Goal: Task Accomplishment & Management: Manage account settings

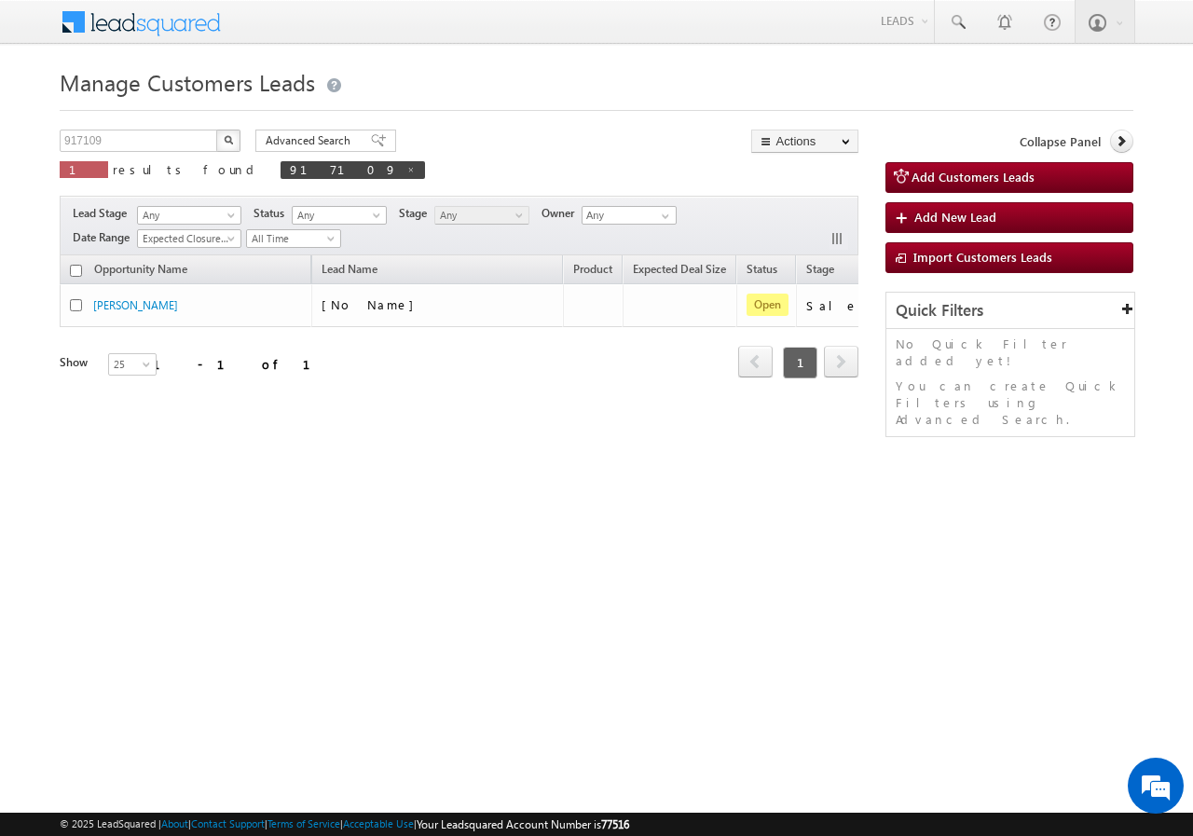
click at [149, 129] on div "Manage Customers Leads Customers Leads updated successfully. 917109 X 1 results…" at bounding box center [596, 295] width 1073 height 466
click at [143, 135] on input "917109" at bounding box center [139, 141] width 159 height 22
paste input "8257"
type input "918257"
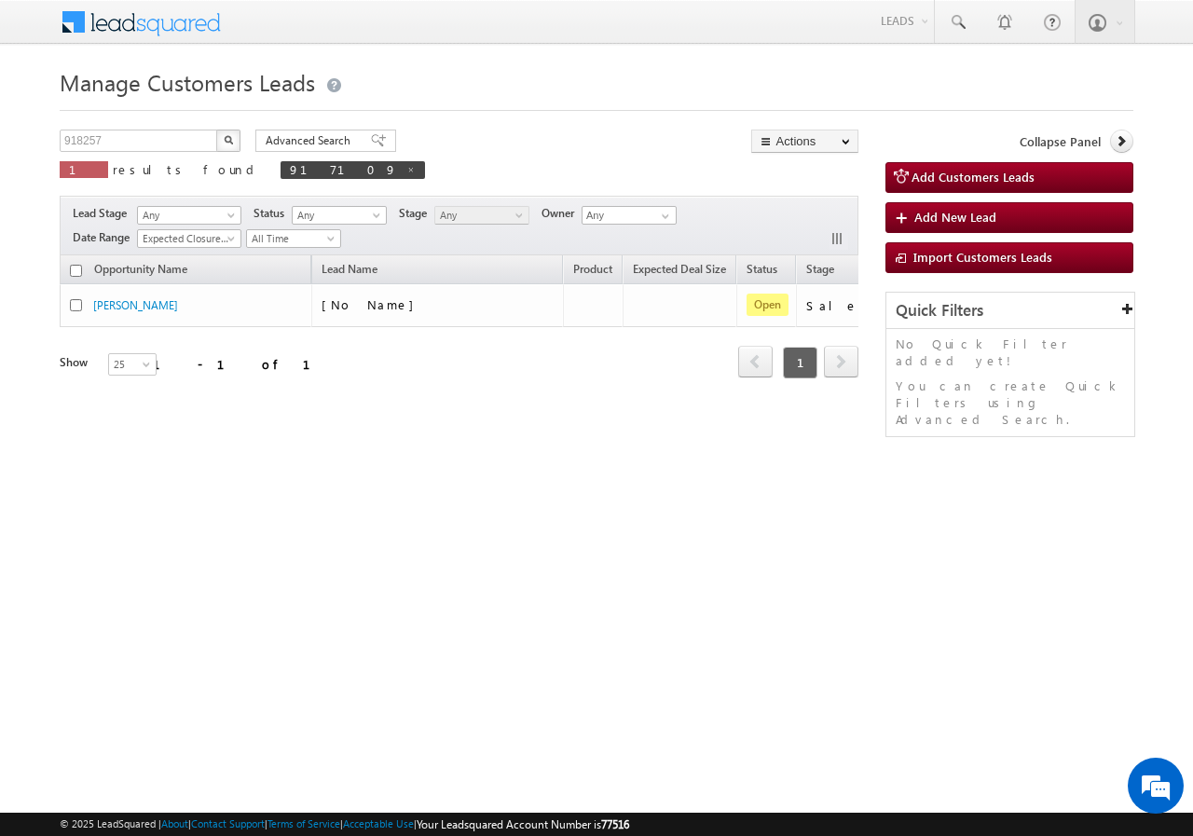
click at [230, 138] on img "button" at bounding box center [228, 139] width 9 height 9
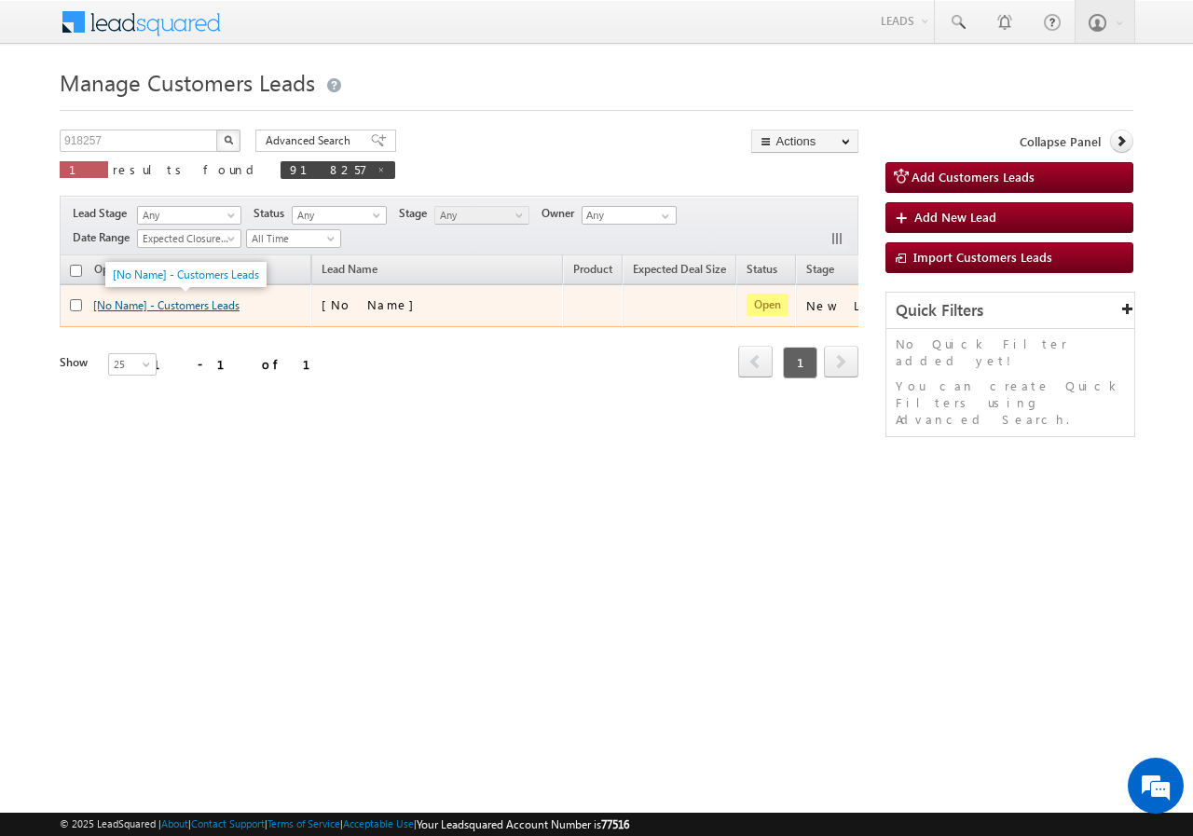
click at [126, 308] on link "[No Name] - Customers Leads" at bounding box center [166, 305] width 146 height 14
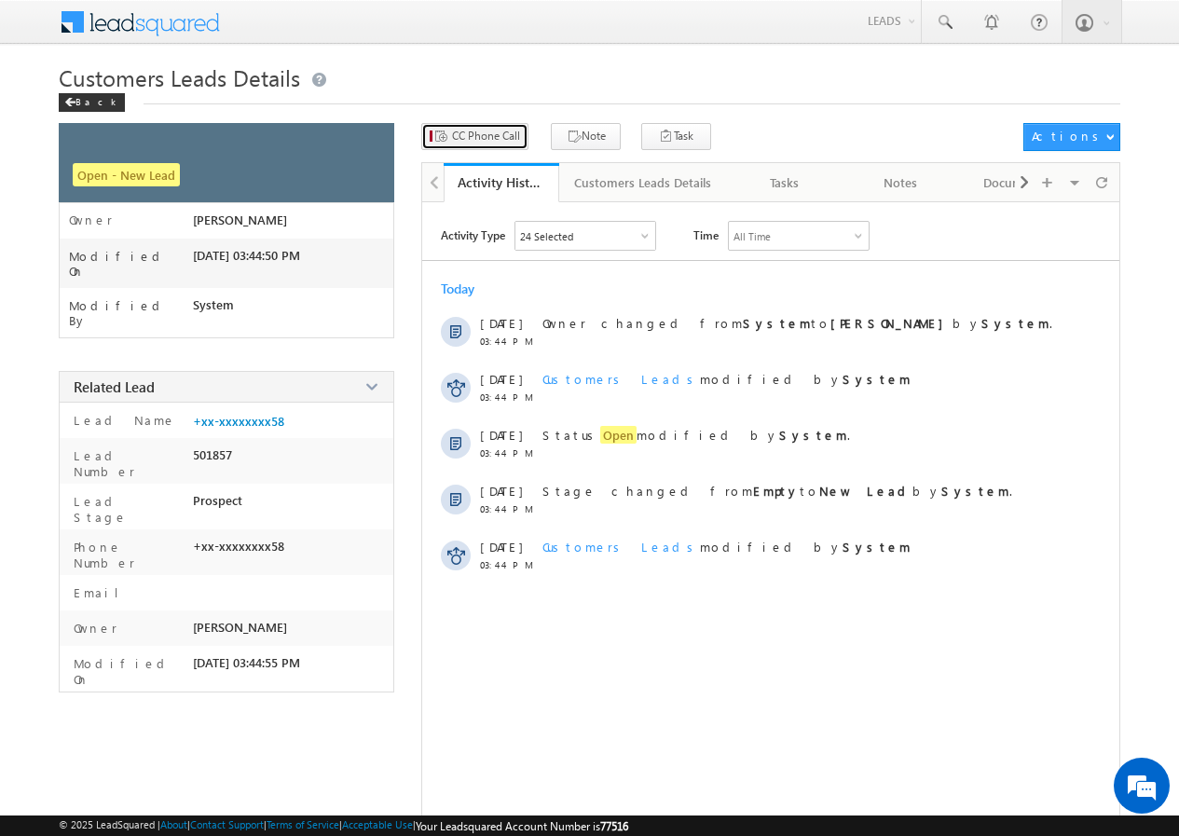
click at [483, 140] on span "CC Phone Call" at bounding box center [486, 136] width 68 height 17
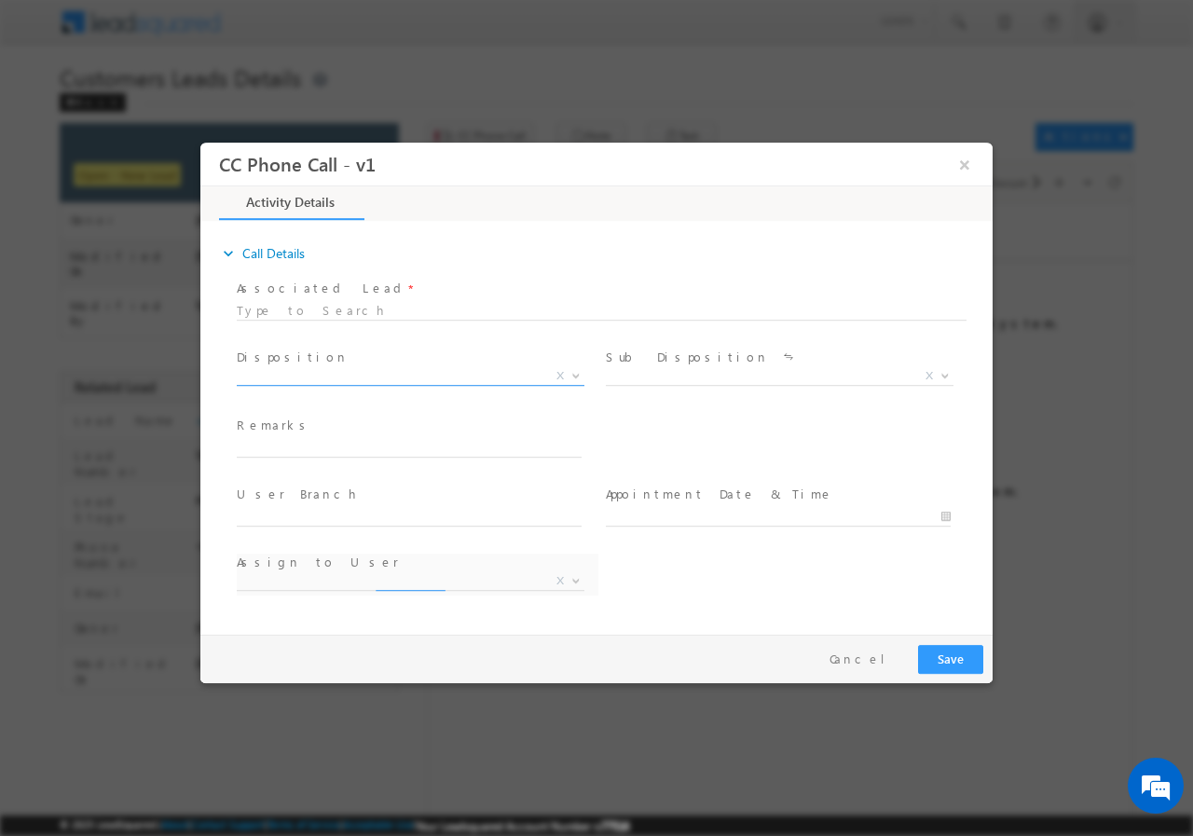
select select "[PERSON_NAME][EMAIL_ADDRESS][PERSON_NAME][DOMAIN_NAME]"
click at [323, 377] on span "X" at bounding box center [411, 375] width 348 height 19
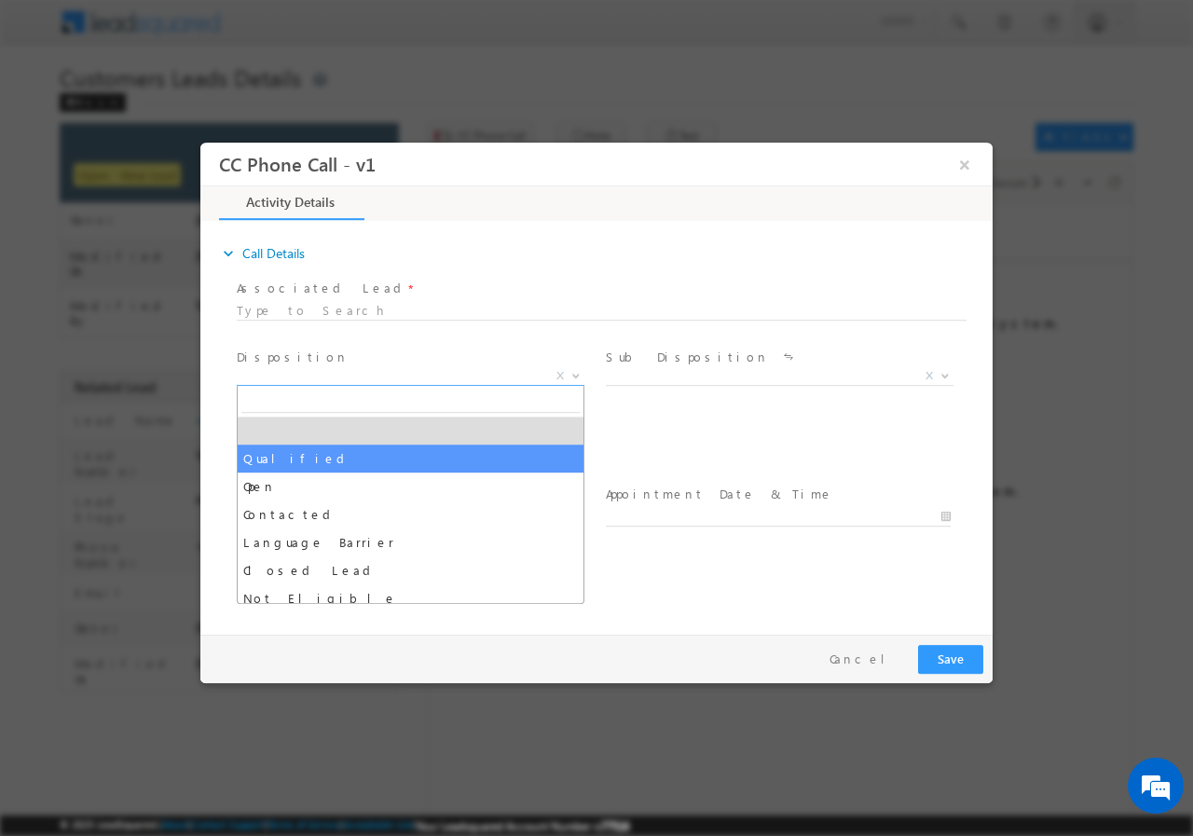
select select "Qualified"
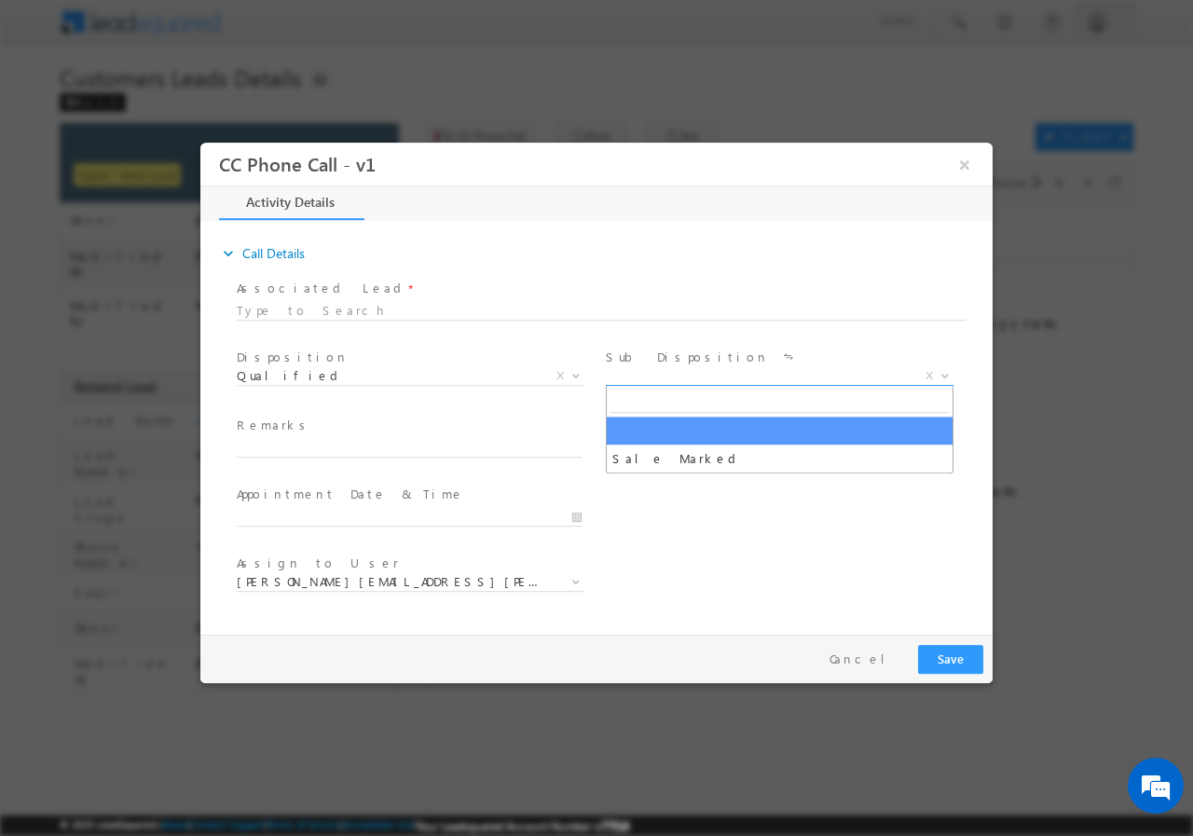
click at [651, 379] on span "X" at bounding box center [780, 375] width 348 height 19
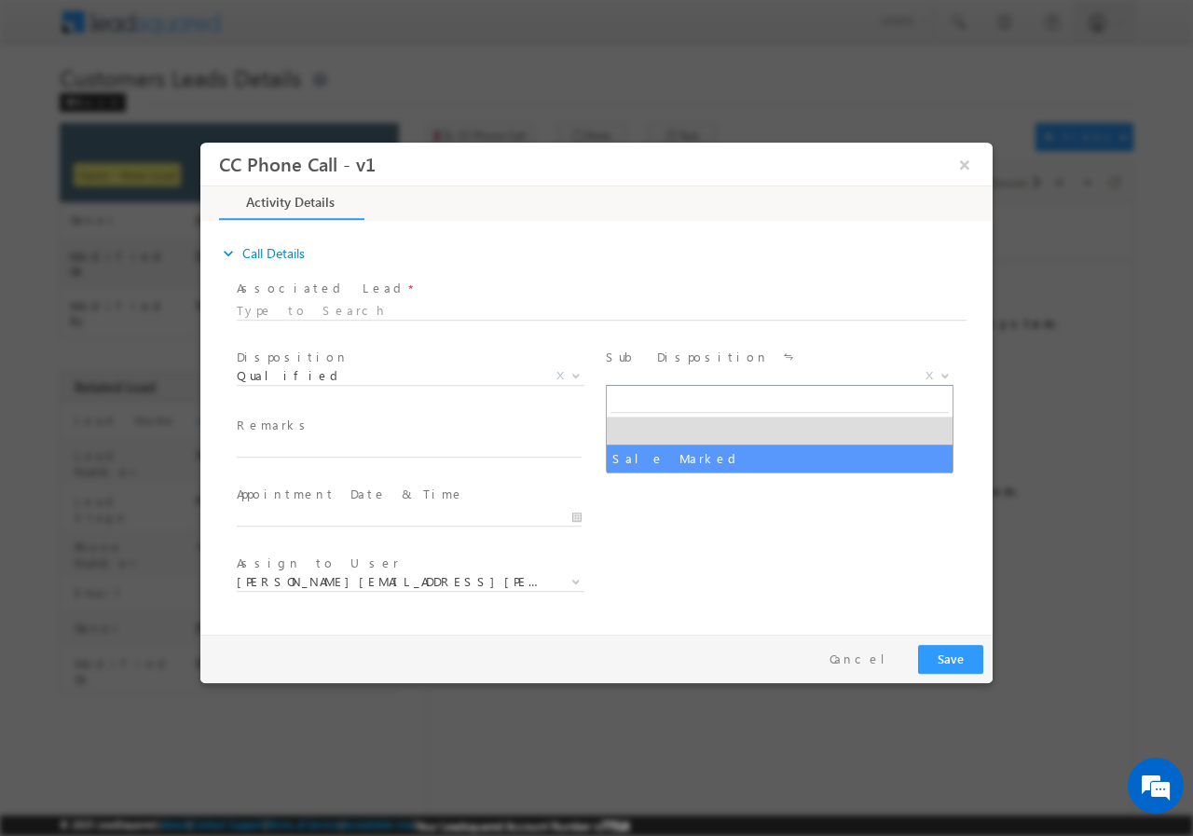
select select "Sale Marked"
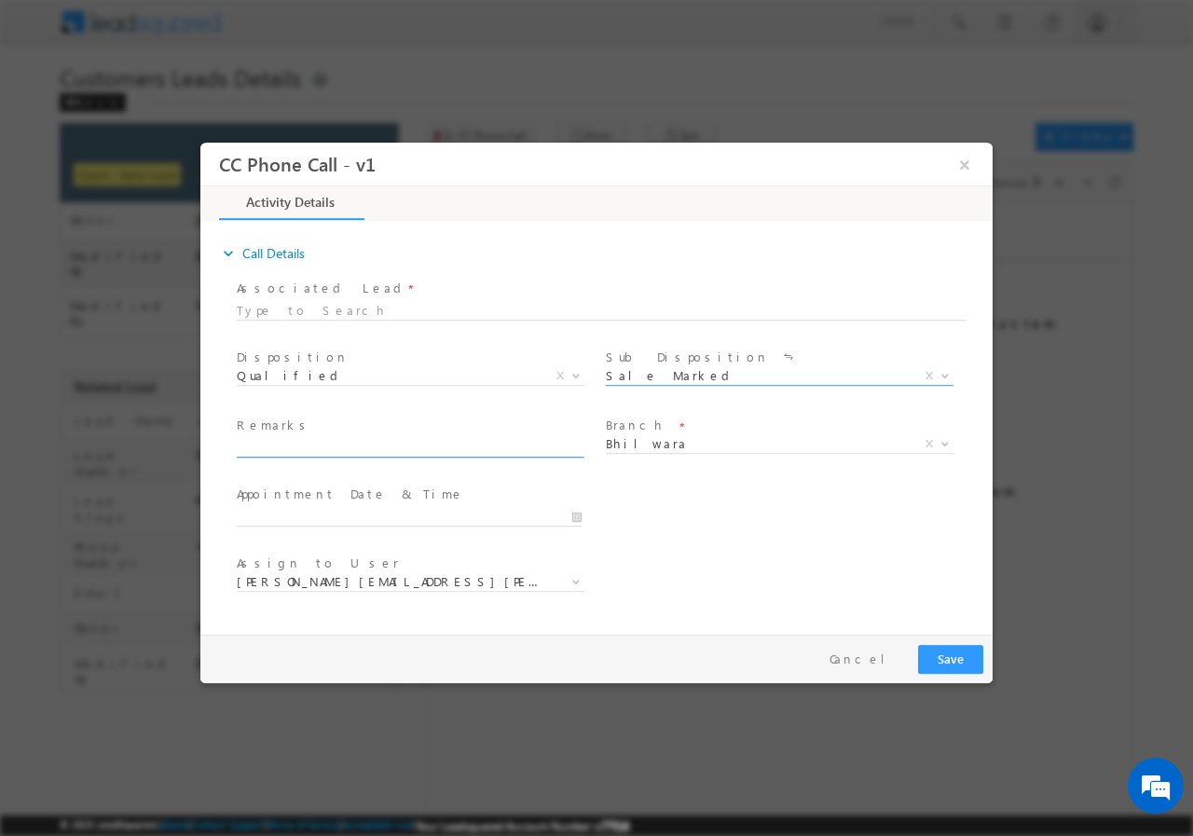
click at [375, 448] on input "text" at bounding box center [409, 447] width 345 height 19
paste input "918257/VB_Interested//[PERSON_NAME]//9828741158//LAP// loan req-10L// self emp-…"
type input "918257/VB_Interested//[PERSON_NAME]//9828741158//LAP// loan req-10L// self emp-…"
click at [578, 515] on input "09/22/2025 6:27 PM" at bounding box center [409, 516] width 345 height 19
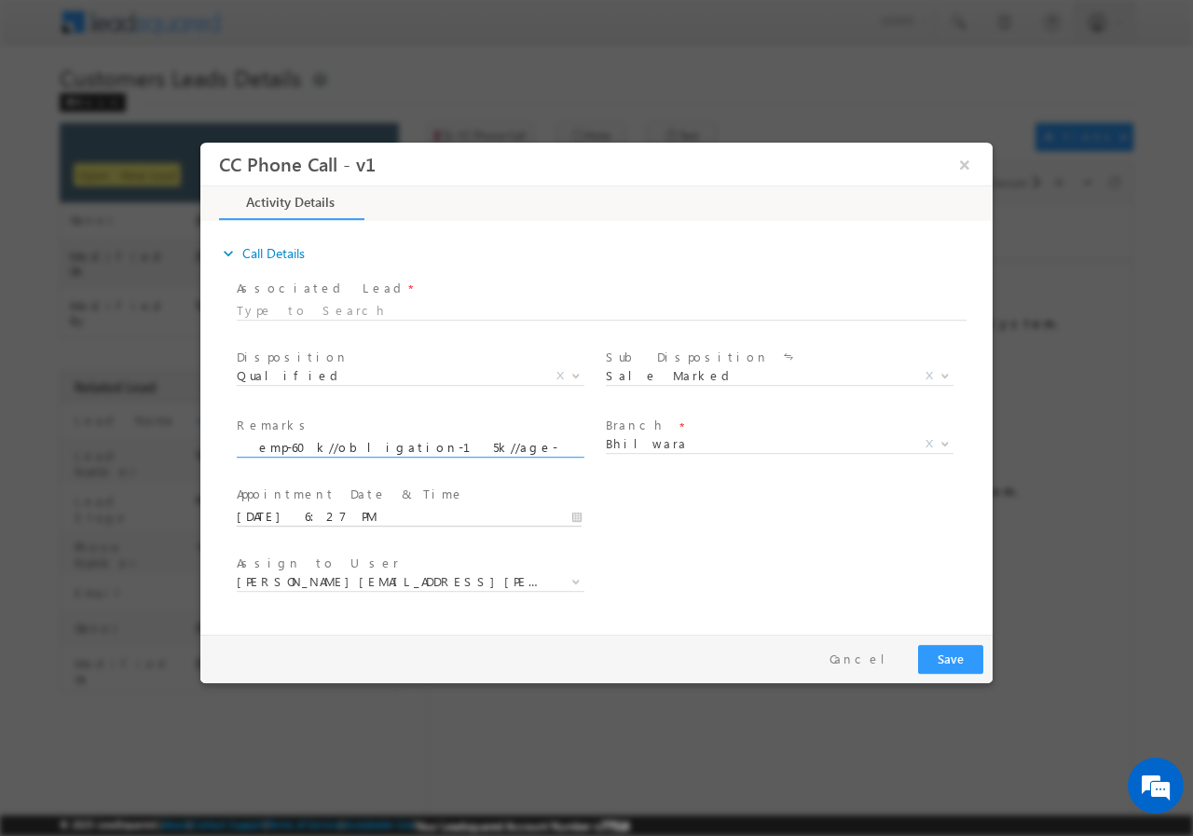
scroll to position [0, 0]
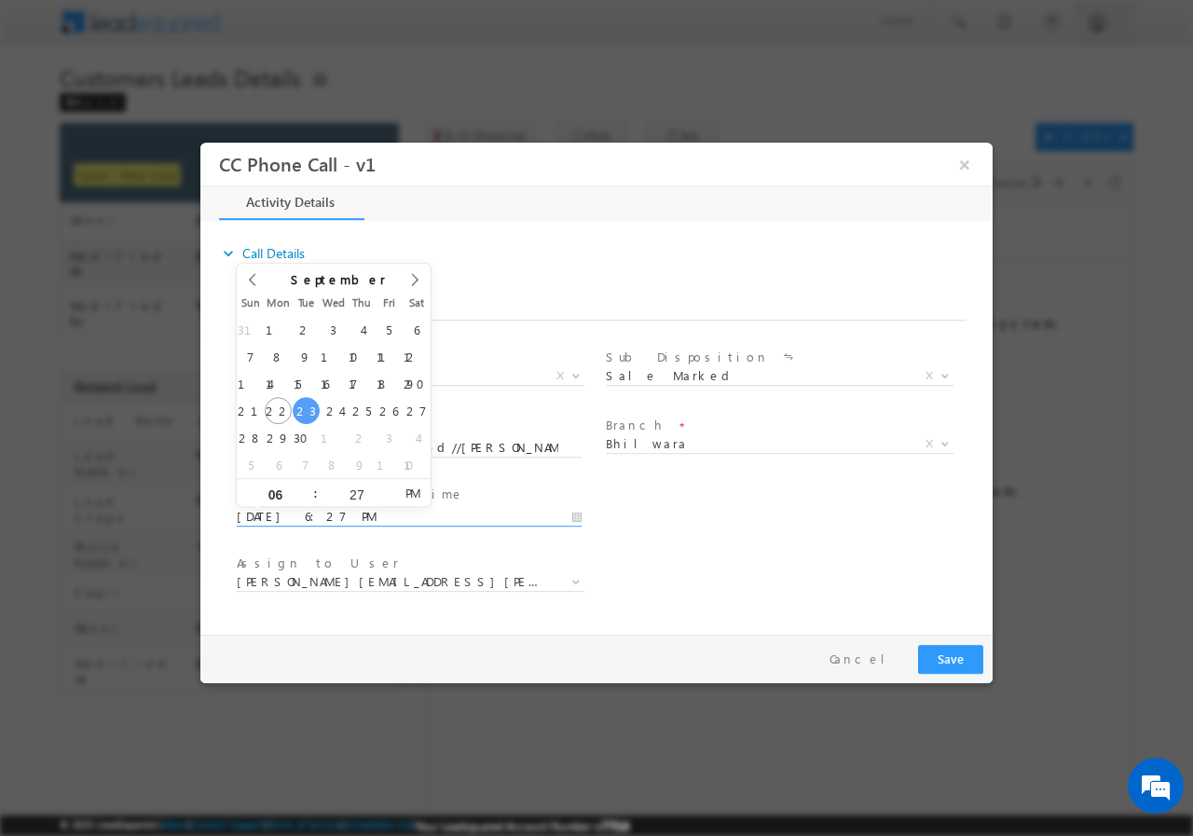
click at [316, 491] on span ":" at bounding box center [316, 492] width 4 height 28
type input "09/23/2025 5:27 PM"
type input "05"
click at [310, 499] on span at bounding box center [307, 499] width 13 height 14
type input "09/23/2025 4:27 PM"
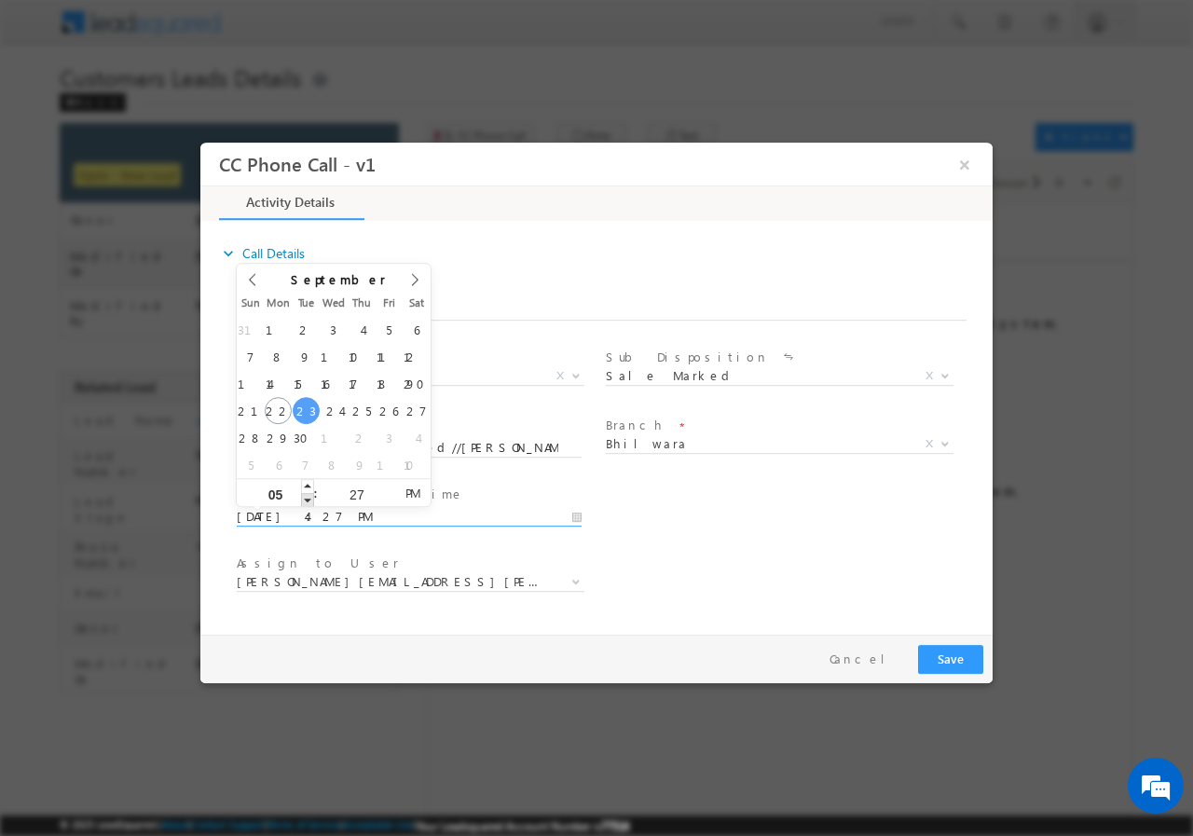
type input "04"
click at [309, 499] on span at bounding box center [307, 499] width 13 height 14
type input "09/23/2025 3:27 PM"
type input "03"
click at [308, 499] on span at bounding box center [307, 499] width 13 height 14
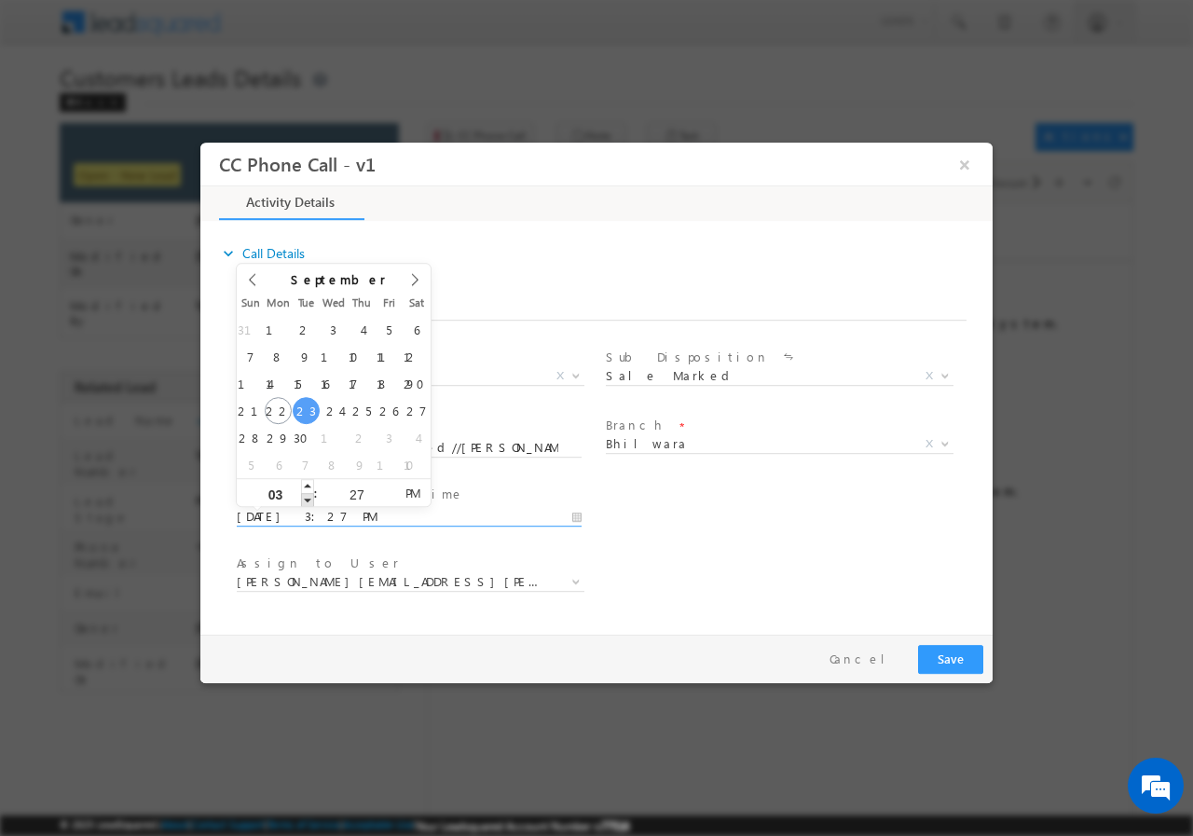
type input "09/23/2025 2:27 PM"
type input "02"
click at [308, 499] on span at bounding box center [307, 499] width 13 height 14
type input "09/23/2025 1:27 PM"
type input "01"
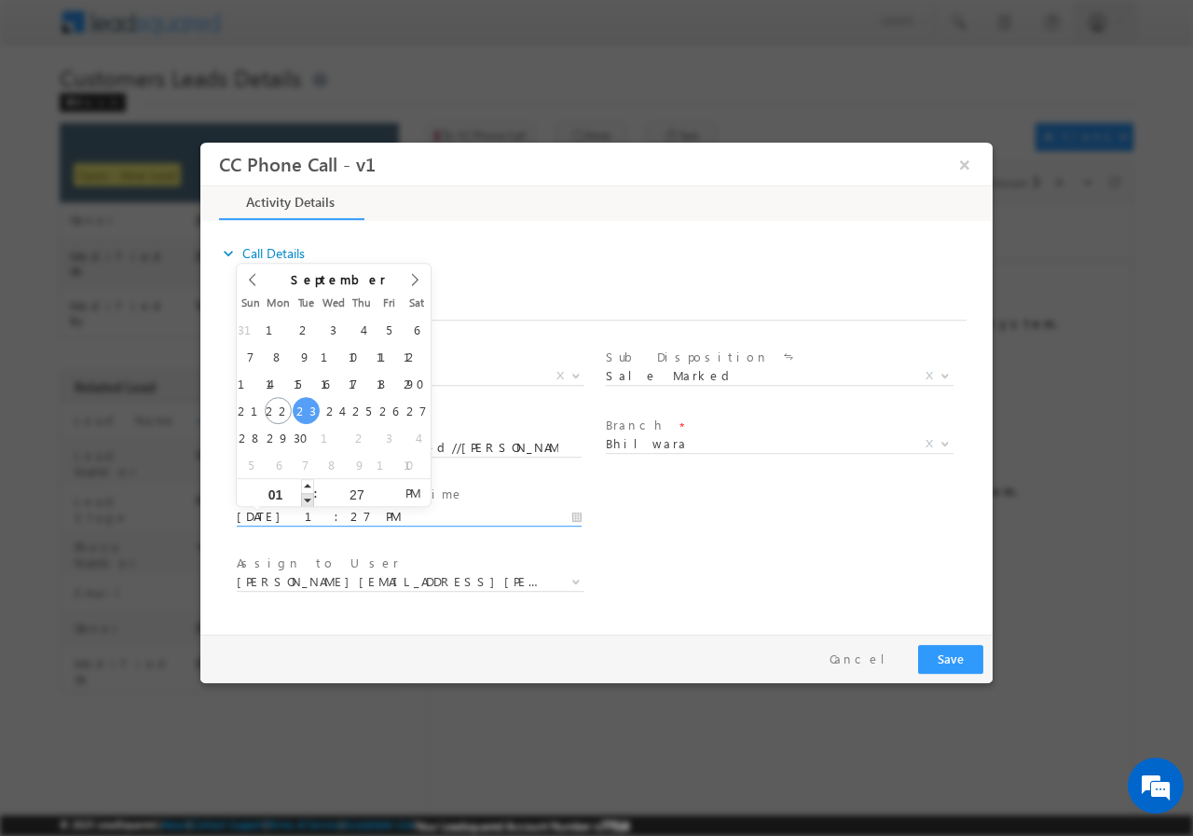
click at [308, 499] on span at bounding box center [307, 499] width 13 height 14
type input "09/23/2025 12:27 PM"
type input "12"
click at [308, 499] on span at bounding box center [307, 499] width 13 height 14
click at [349, 492] on input "27" at bounding box center [356, 493] width 77 height 12
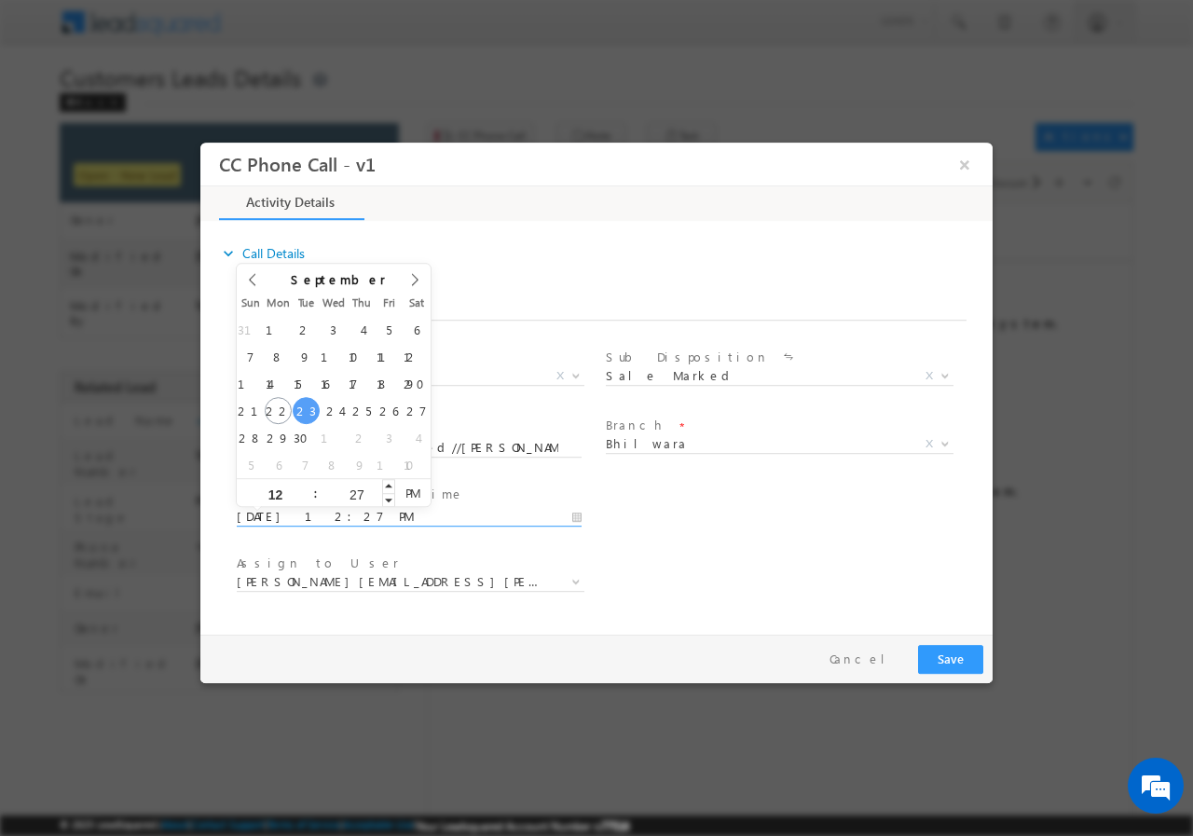
click at [349, 492] on input "27" at bounding box center [356, 493] width 77 height 12
type input "00"
type input "09/23/2025 12:00 PM"
click at [772, 567] on div "Assign to User * bhanwar.bairwa@sgrlimited.in dheeraj.saraswat@sgrlimited.in is…" at bounding box center [612, 583] width 759 height 69
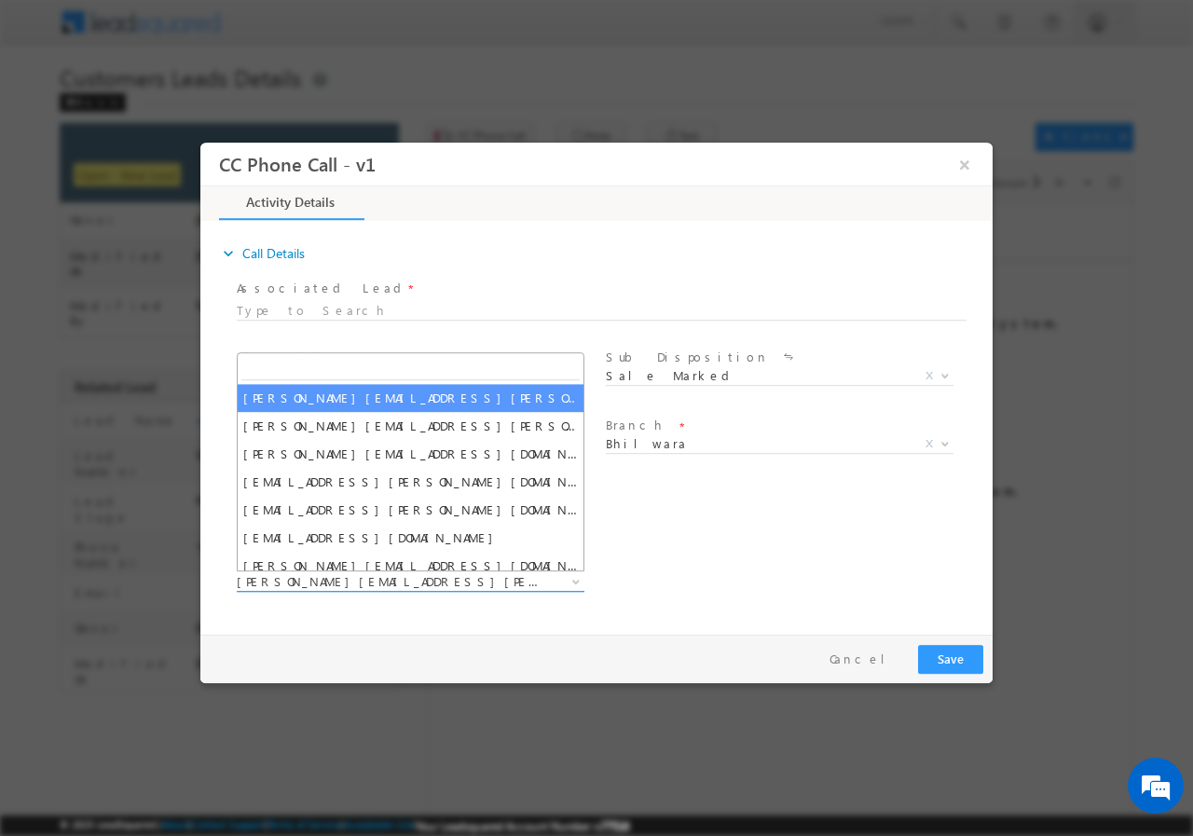
click at [449, 581] on span "bhanwar.bairwa@sgrlimited.in" at bounding box center [388, 580] width 303 height 17
paste input "[EMAIL_ADDRESS][DOMAIN_NAME]"
type input "[EMAIL_ADDRESS][DOMAIN_NAME]"
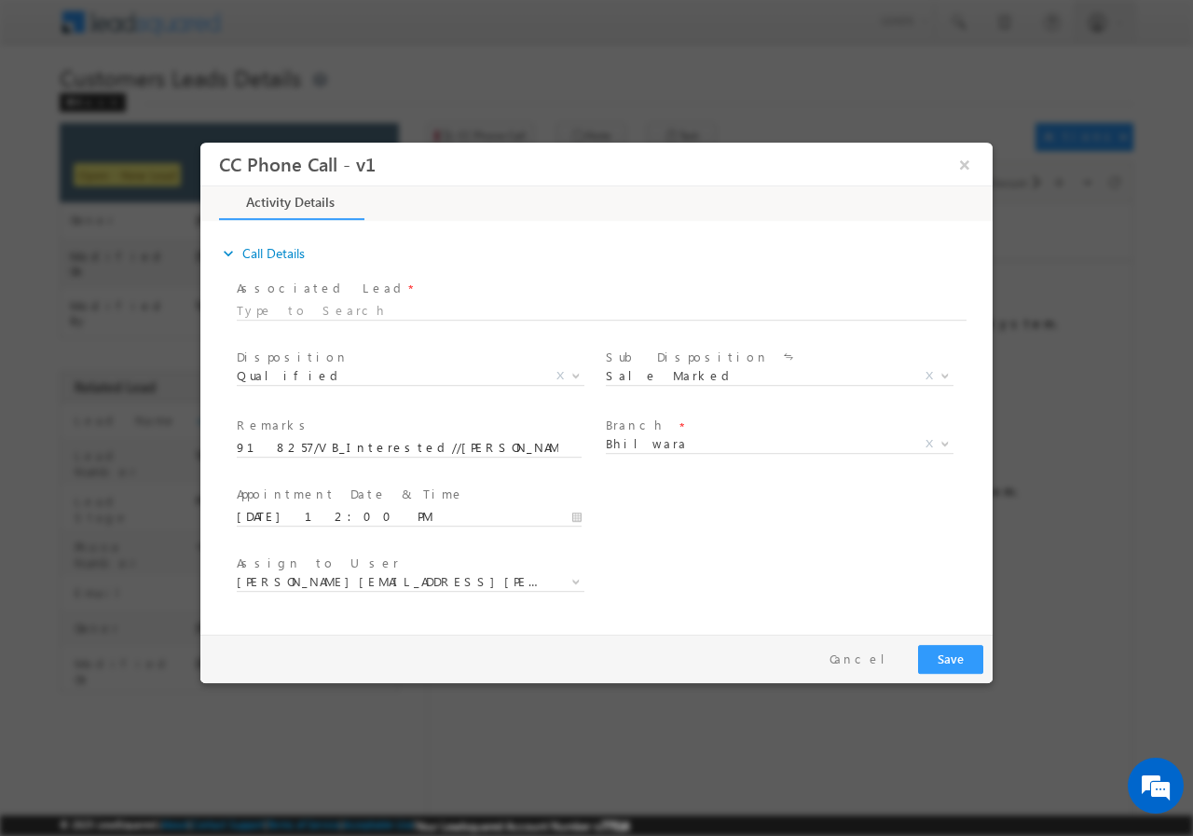
click at [726, 521] on div "User Branch * Appointment Date & Time * 09/23/2025 12:00 PM" at bounding box center [612, 514] width 759 height 69
click at [933, 657] on button "Save" at bounding box center [950, 658] width 65 height 29
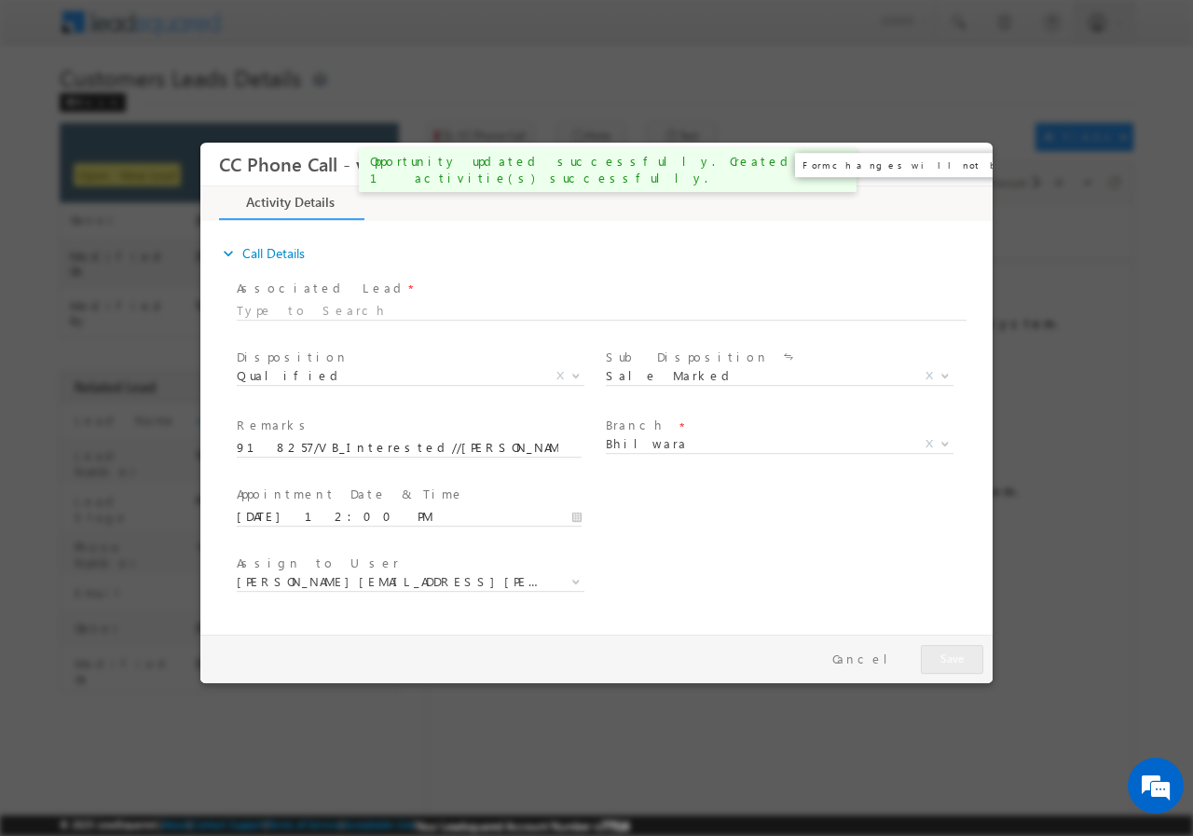
click at [971, 160] on button "×" at bounding box center [965, 163] width 32 height 34
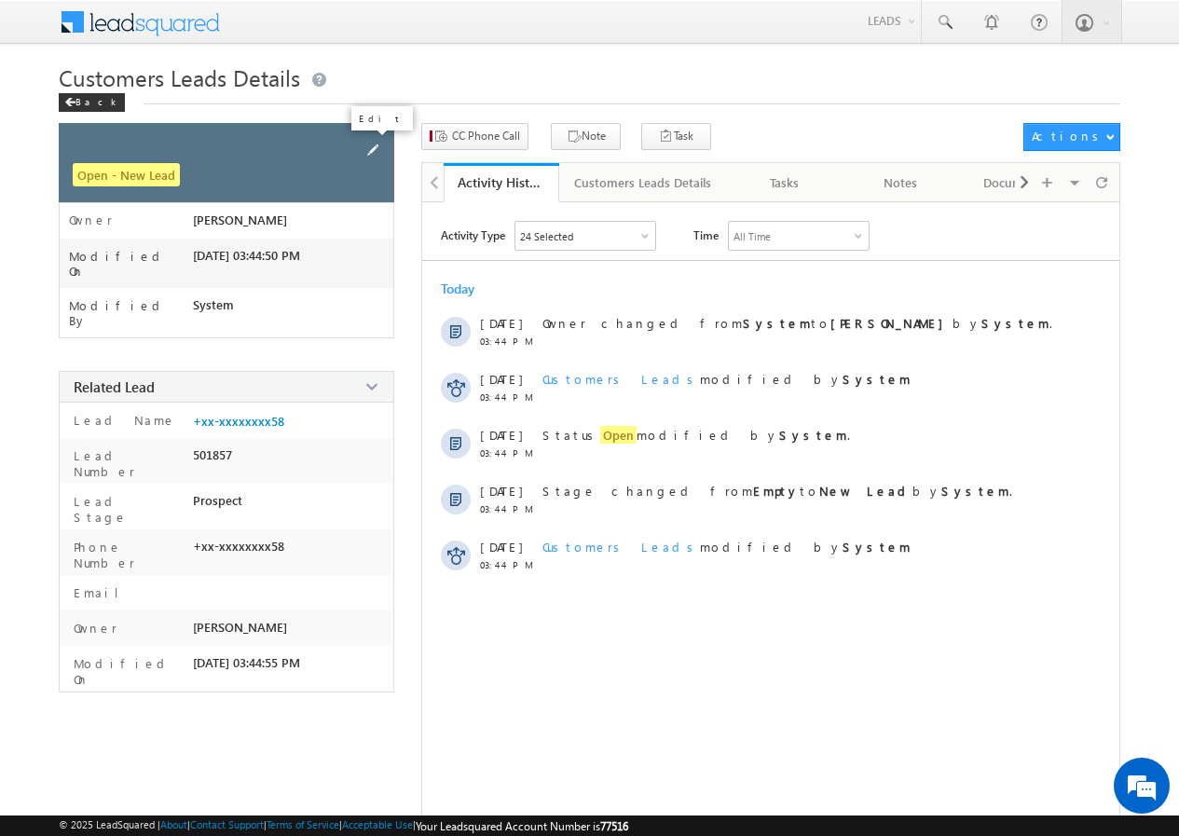
click at [375, 147] on span at bounding box center [372, 150] width 21 height 21
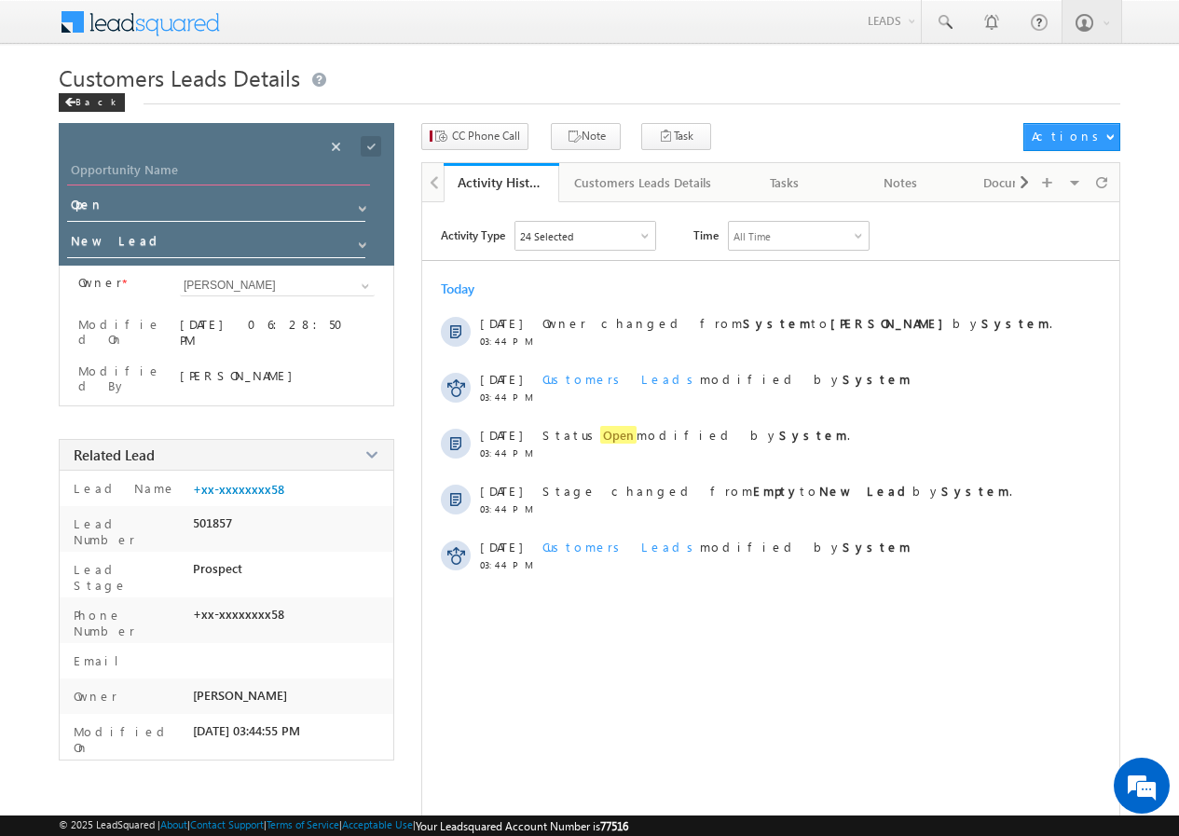
click at [171, 167] on input "Opportunity Name" at bounding box center [218, 172] width 303 height 26
paste input "[PERSON_NAME]"
type input "[PERSON_NAME]"
click at [374, 144] on span at bounding box center [371, 146] width 21 height 21
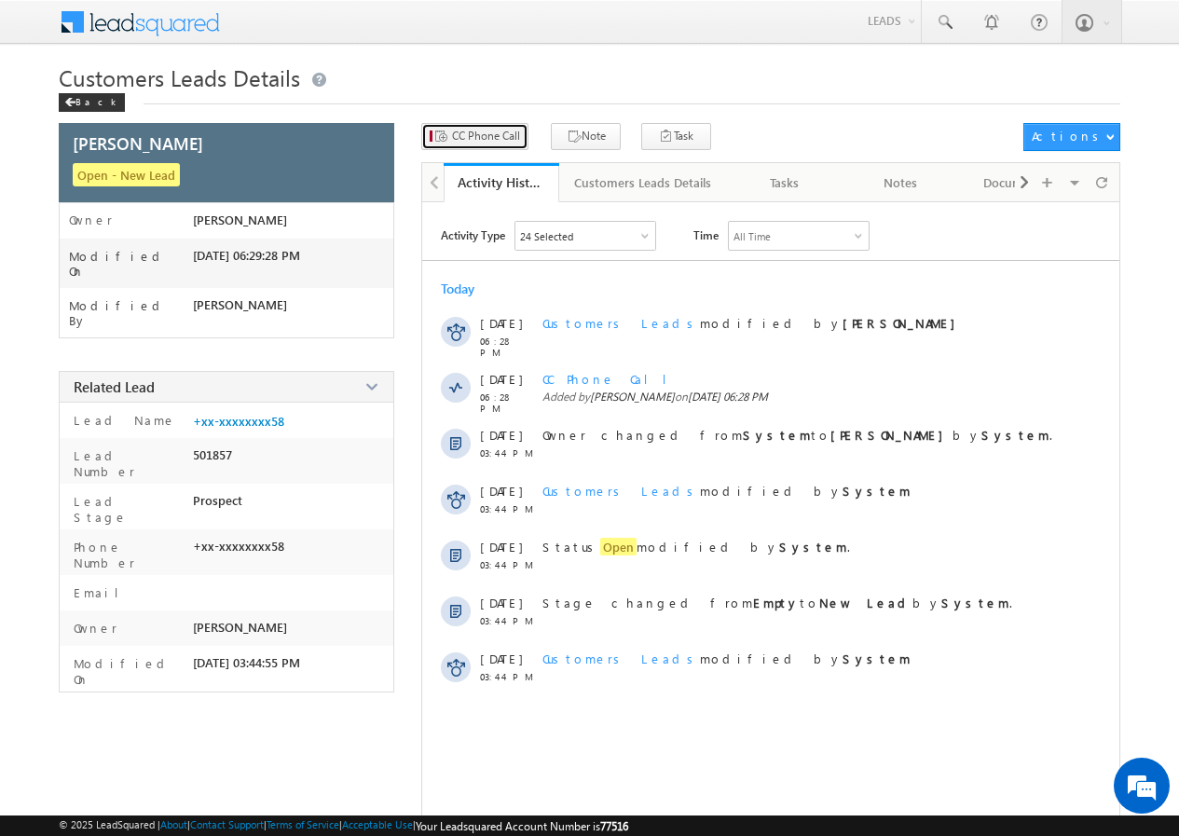
click at [468, 137] on span "CC Phone Call" at bounding box center [486, 136] width 68 height 17
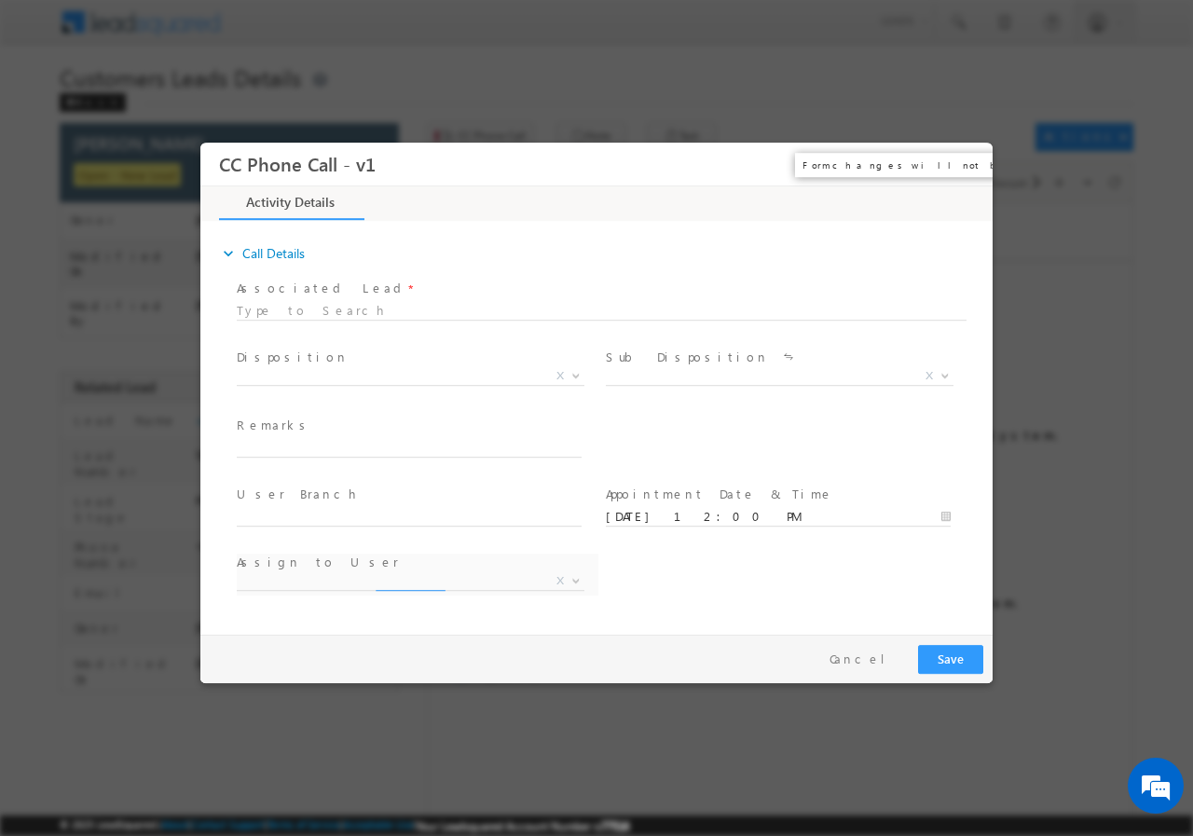
select select "bhanwar.bairwa@sgrlimited.in"
click at [964, 164] on button "×" at bounding box center [965, 163] width 32 height 34
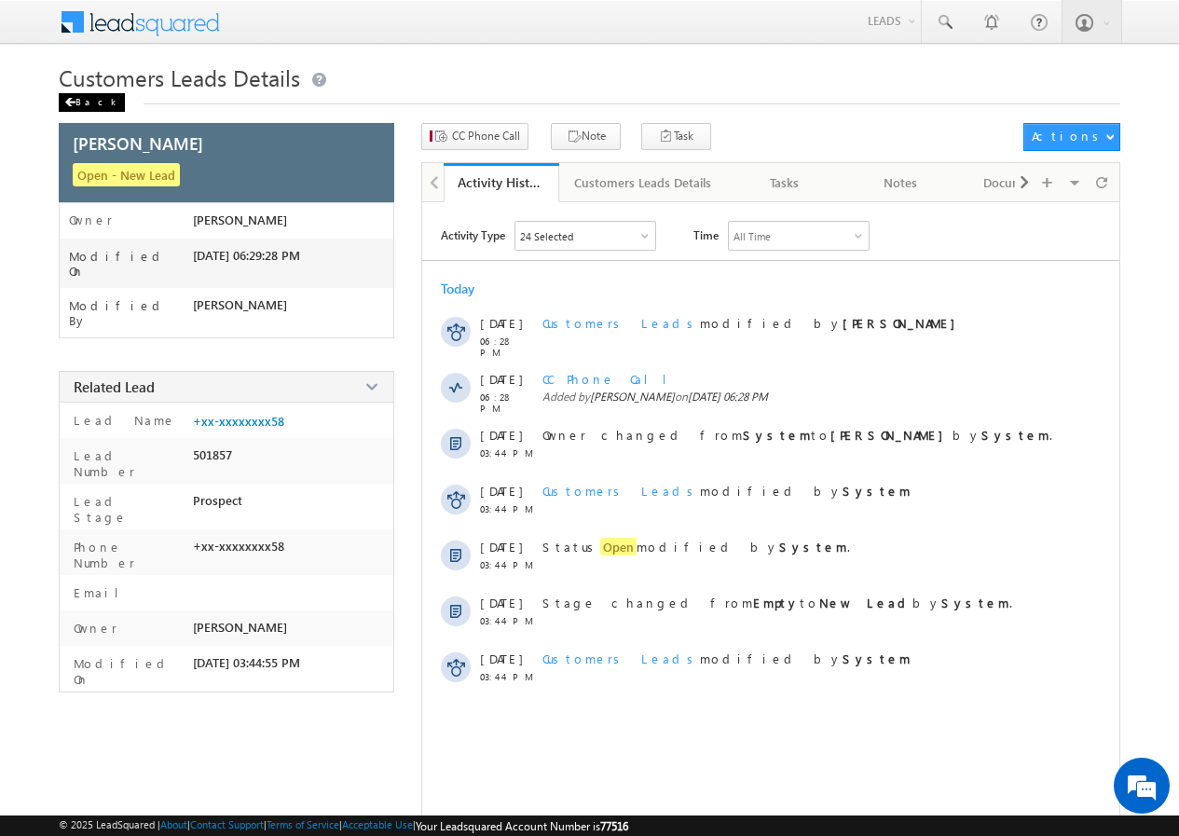
click at [82, 98] on div "Back" at bounding box center [92, 102] width 66 height 19
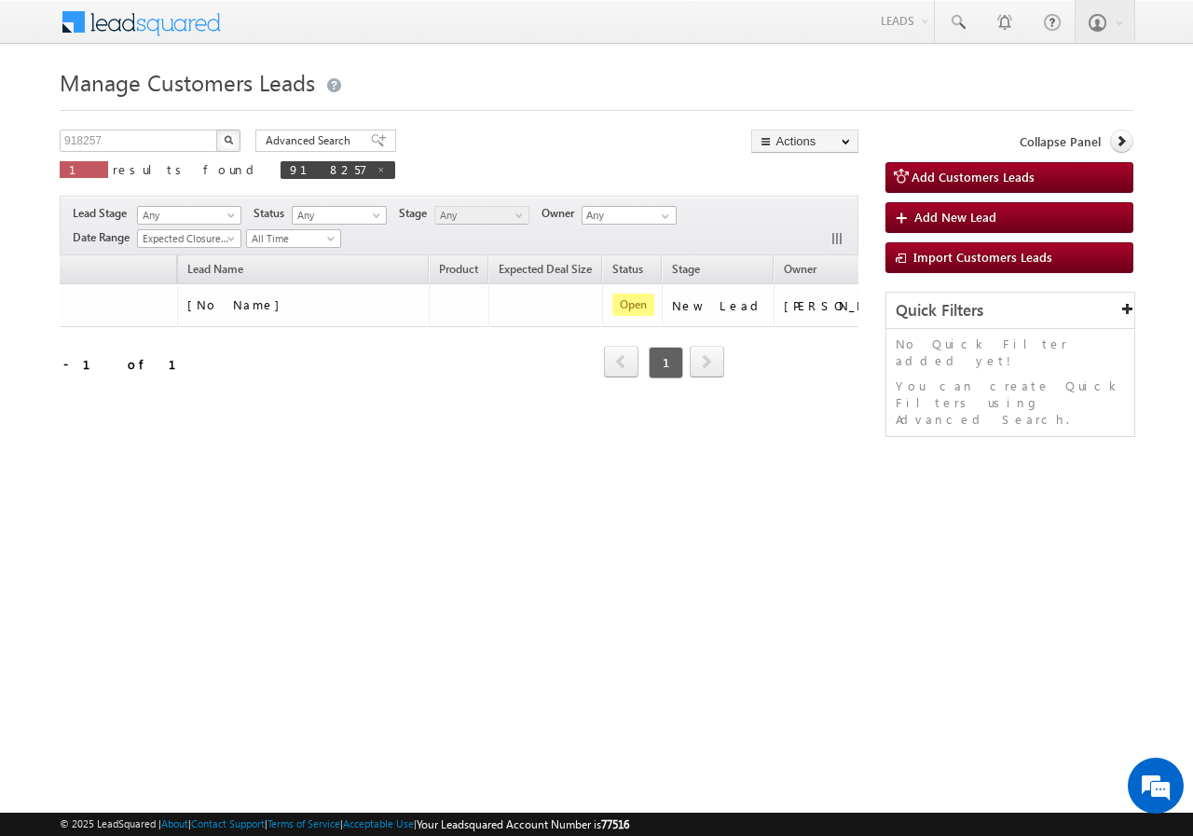
scroll to position [0, 175]
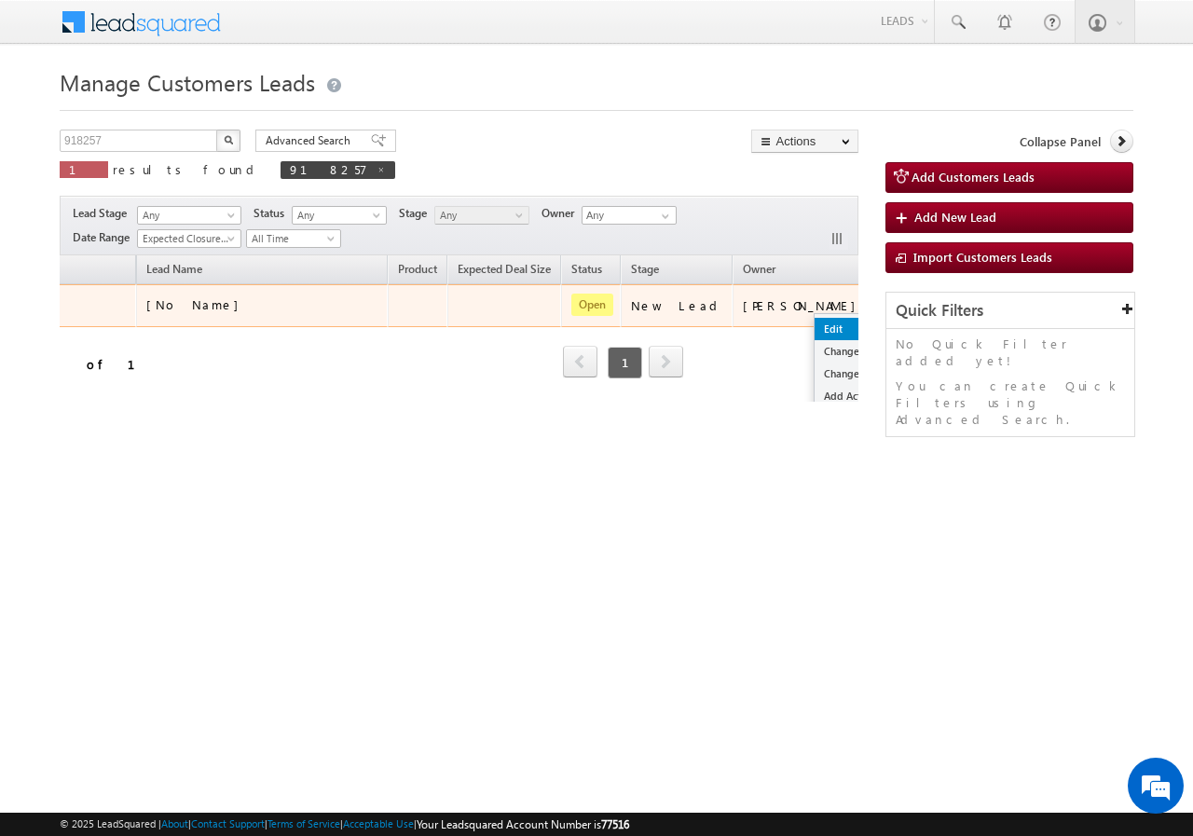
drag, startPoint x: 795, startPoint y: 311, endPoint x: 768, endPoint y: 325, distance: 30.4
click at [814, 324] on link "Edit" at bounding box center [860, 329] width 93 height 22
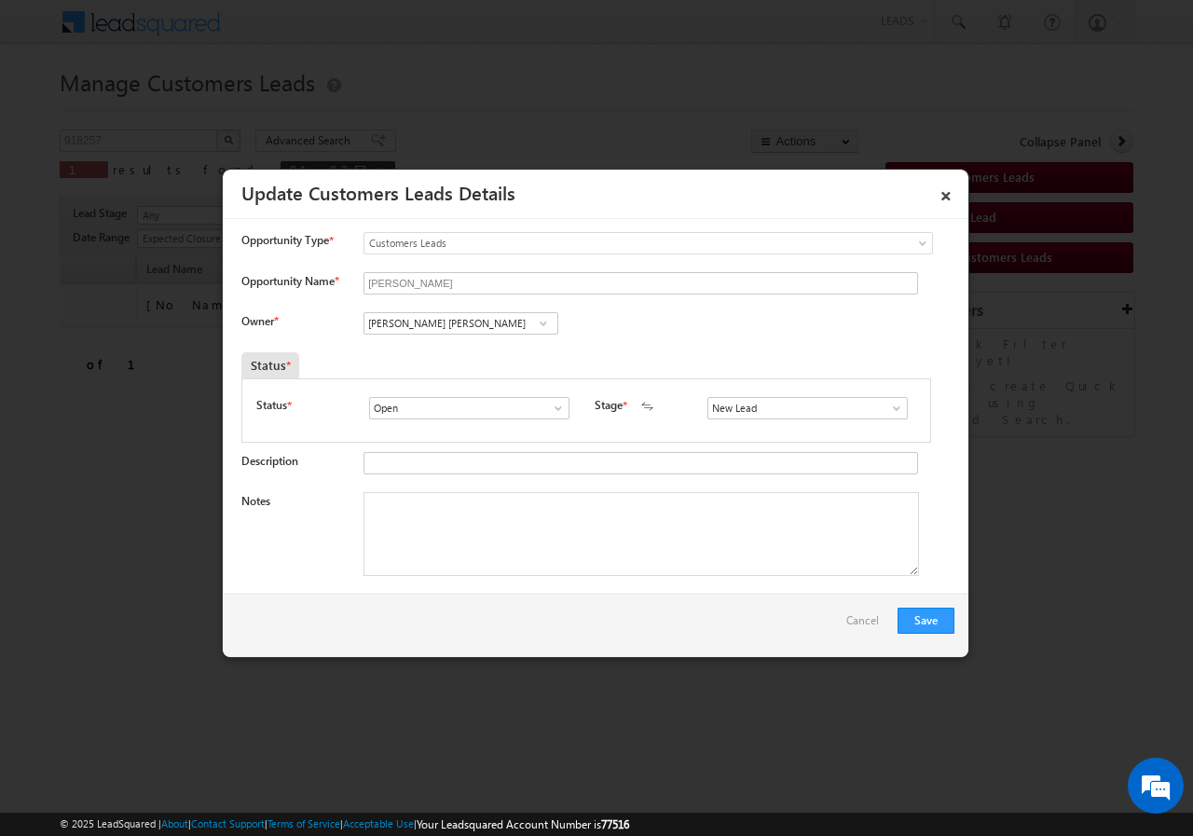
scroll to position [0, 0]
click at [437, 513] on textarea "Notes" at bounding box center [640, 534] width 555 height 84
paste textarea "918257/VB_Interested//[PERSON_NAME]//9828741158//LAP// loan req-10L// self emp-…"
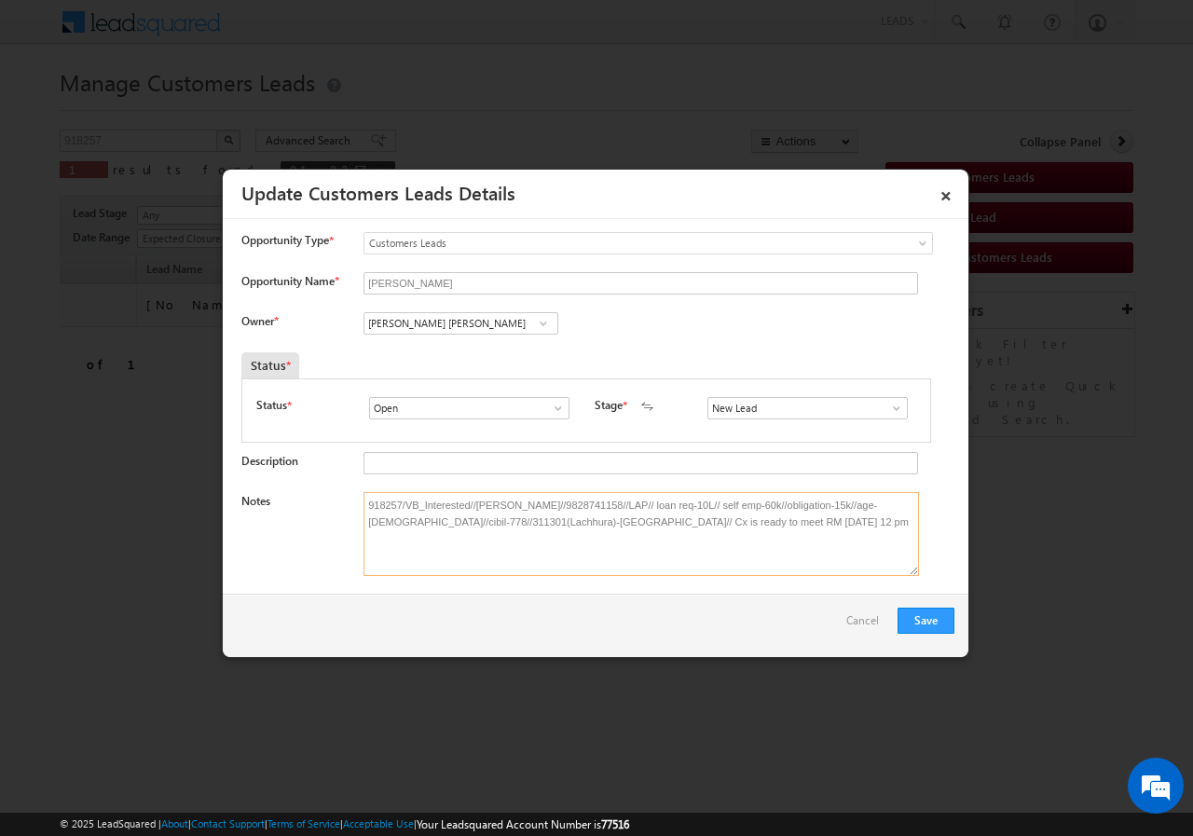
type textarea "918257/VB_Interested//[PERSON_NAME]//9828741158//LAP// loan req-10L// self emp-…"
click at [458, 326] on input "[PERSON_NAME] [PERSON_NAME]" at bounding box center [460, 323] width 195 height 22
paste input "[EMAIL_ADDRESS][DOMAIN_NAME]"
type input "[EMAIL_ADDRESS][DOMAIN_NAME]"
click at [647, 327] on div "Owner * No results found No results found" at bounding box center [597, 327] width 713 height 31
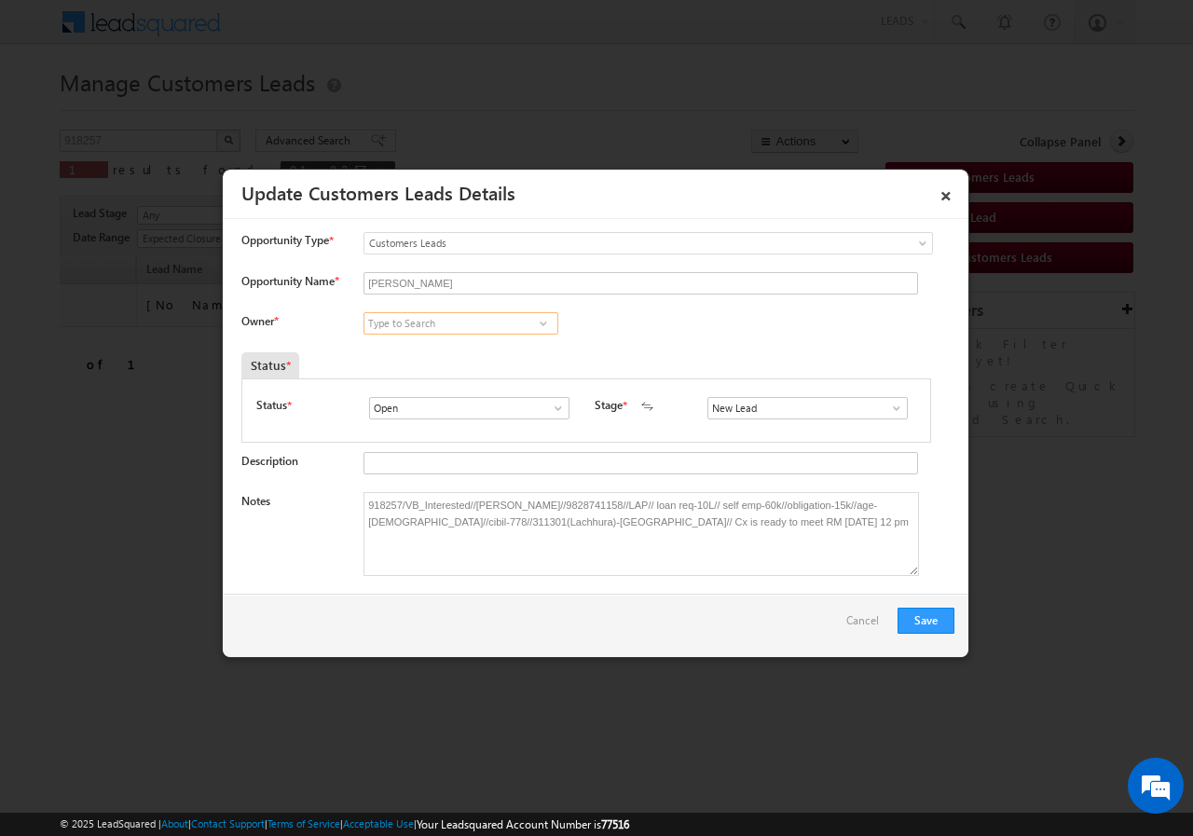
click at [439, 320] on input at bounding box center [460, 323] width 195 height 22
paste input "[EMAIL_ADDRESS][DOMAIN_NAME]"
type input "[EMAIL_ADDRESS][DOMAIN_NAME]"
click at [612, 335] on div "Owner * 1 result is available, use up and down arrow keys to navigate. No resul…" at bounding box center [597, 327] width 713 height 31
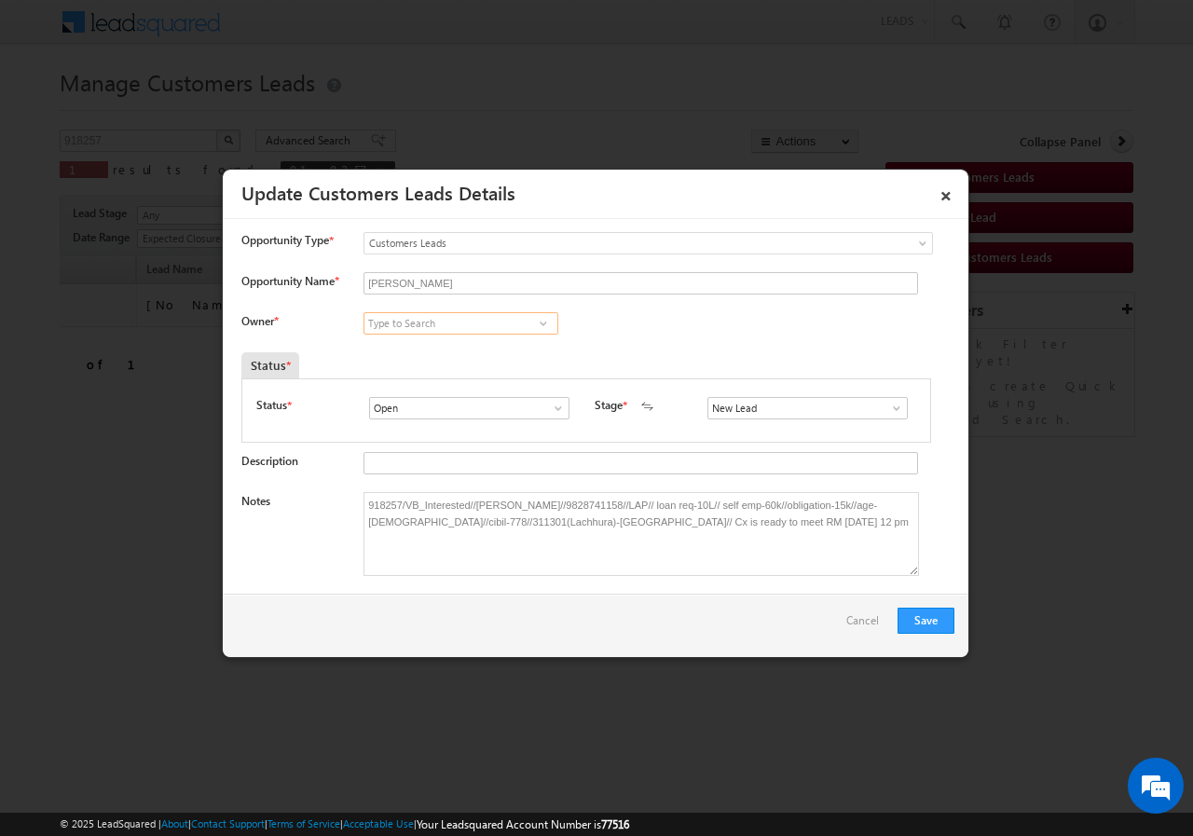
click at [452, 322] on input at bounding box center [460, 323] width 195 height 22
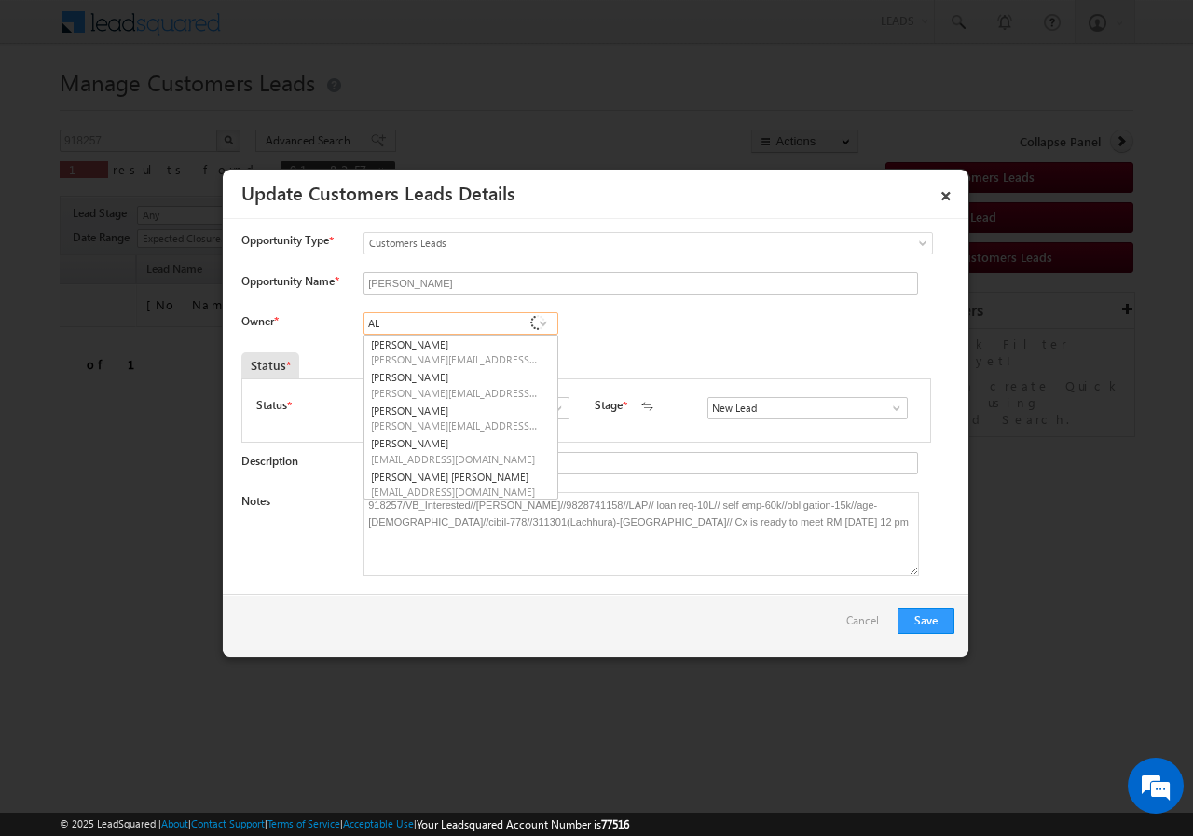
type input "A"
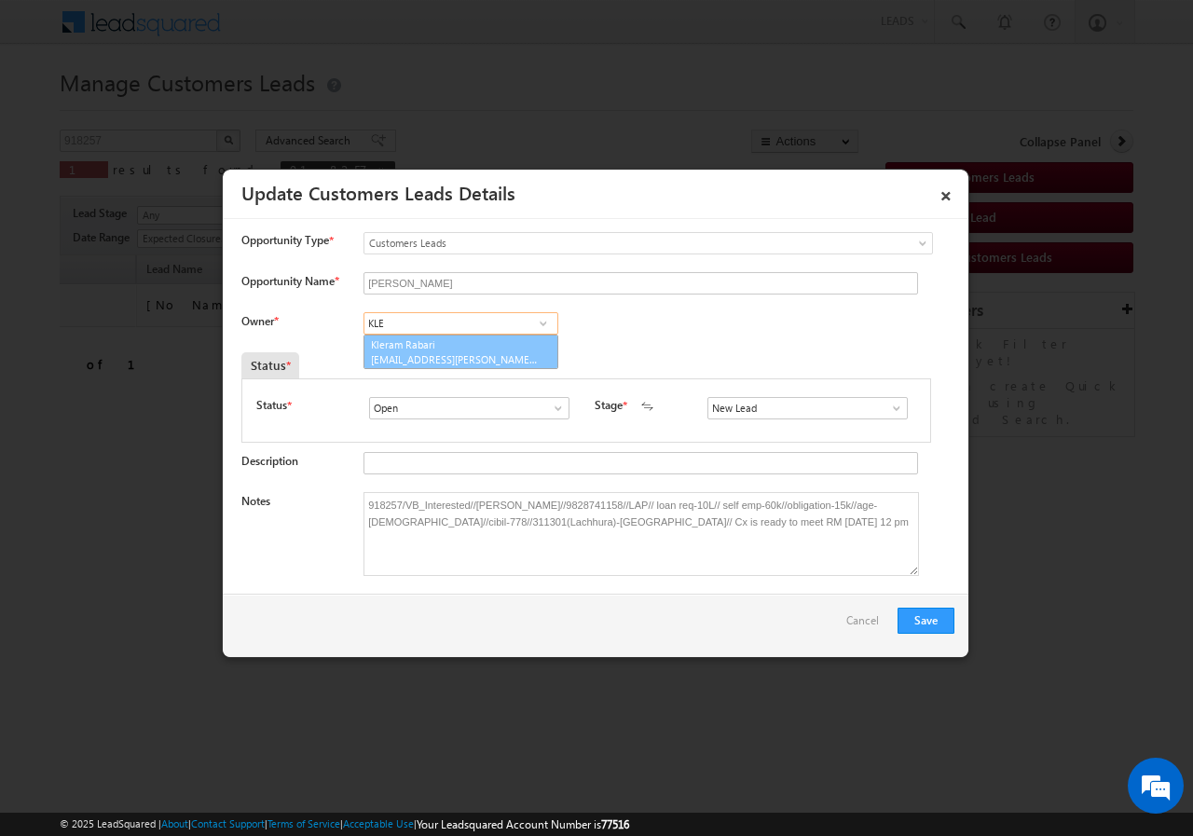
click at [419, 351] on link "Kleram [PERSON_NAME] [EMAIL_ADDRESS][PERSON_NAME][DOMAIN_NAME]" at bounding box center [460, 352] width 195 height 35
type input "Kleram Rabari"
click at [923, 620] on button "Save" at bounding box center [925, 621] width 57 height 26
